Goal: Transaction & Acquisition: Purchase product/service

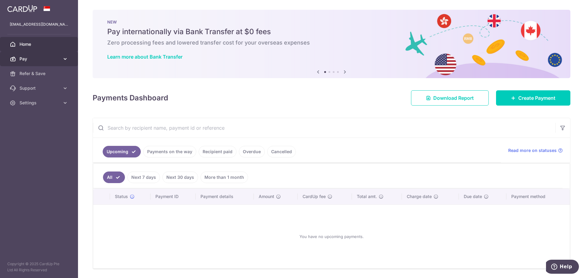
click at [43, 56] on span "Pay" at bounding box center [40, 59] width 40 height 6
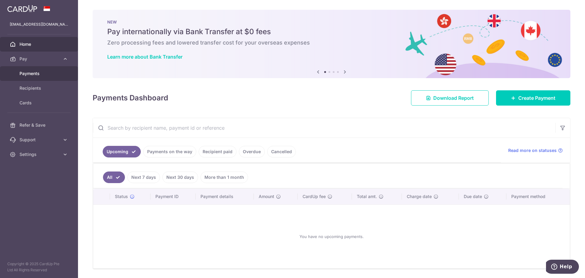
click at [46, 77] on link "Payments" at bounding box center [39, 73] width 78 height 15
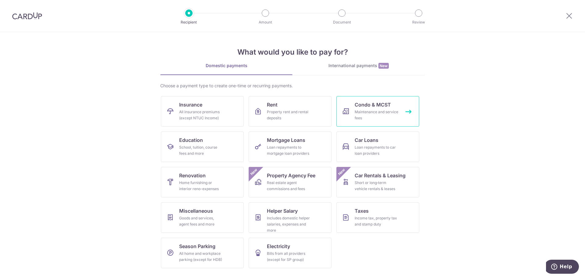
click at [381, 113] on div "Maintenance and service fees" at bounding box center [377, 115] width 44 height 12
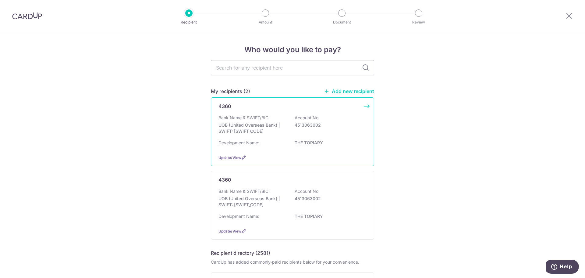
click at [255, 128] on p "UOB (United Overseas Bank) | SWIFT: UOVBSGSGXXX" at bounding box center [253, 128] width 68 height 12
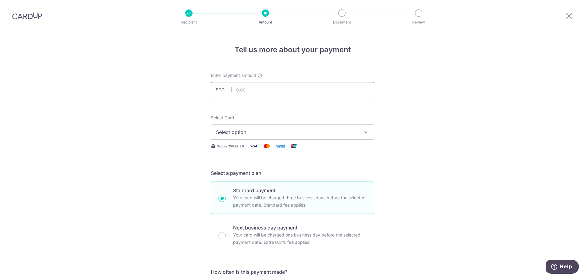
click at [273, 91] on input "text" at bounding box center [292, 89] width 163 height 15
type input "986.89"
click at [315, 135] on span "Select option" at bounding box center [287, 131] width 142 height 7
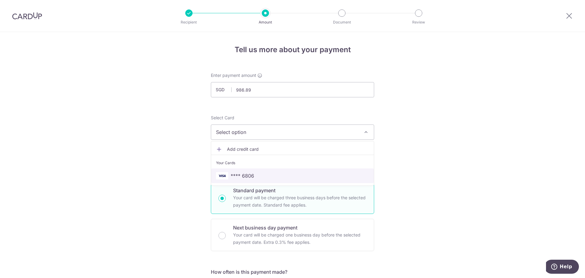
click at [283, 176] on span "**** 6806" at bounding box center [292, 175] width 153 height 7
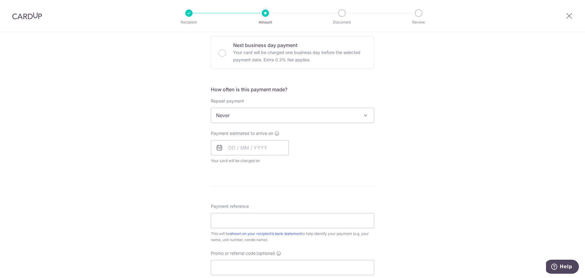
scroll to position [183, 0]
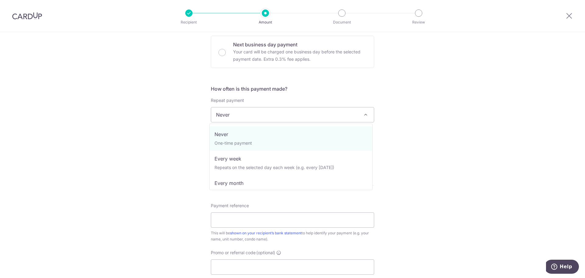
click at [320, 117] on span "Never" at bounding box center [292, 114] width 163 height 15
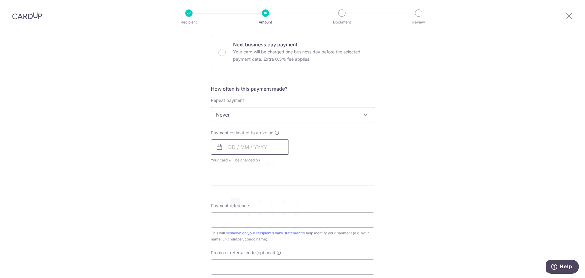
click at [265, 148] on input "text" at bounding box center [250, 146] width 78 height 15
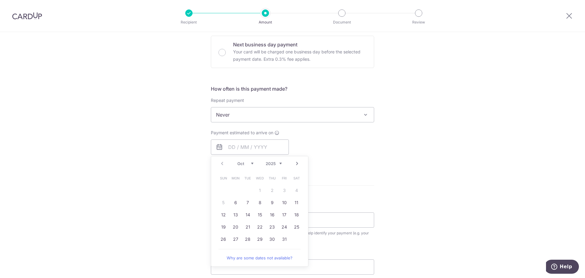
click at [232, 204] on link "6" at bounding box center [236, 203] width 10 height 10
type input "[DATE]"
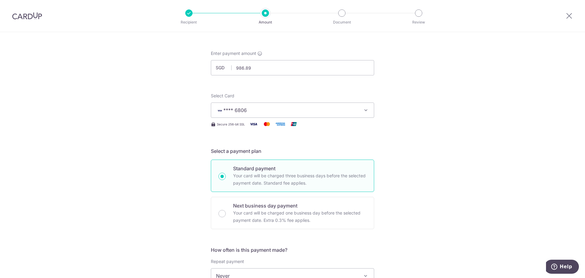
scroll to position [0, 0]
